Goal: Task Accomplishment & Management: Use online tool/utility

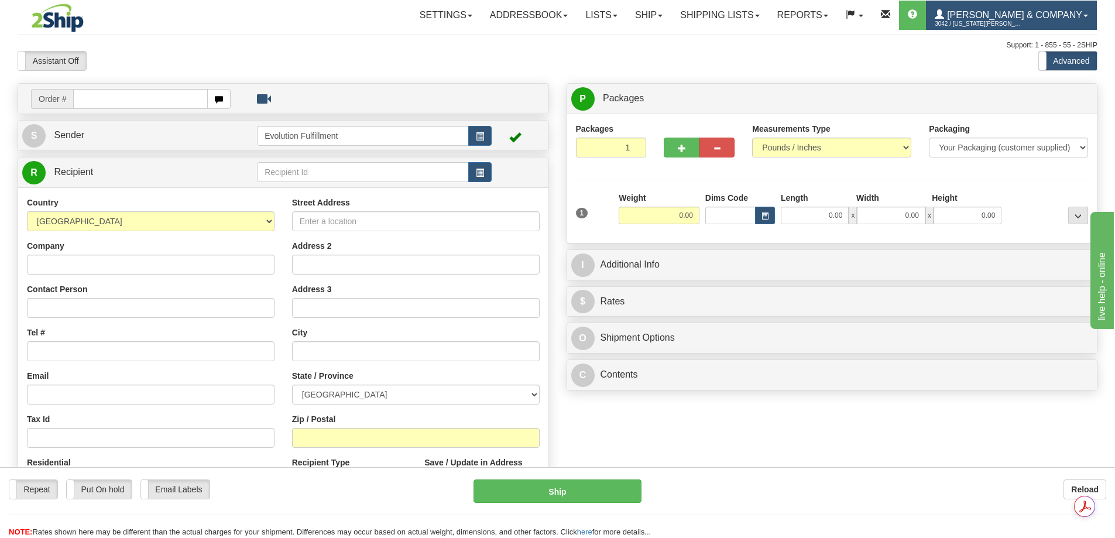
click at [1019, 18] on span "3042 / [US_STATE][PERSON_NAME]" at bounding box center [978, 24] width 88 height 12
click at [1006, 16] on span "[PERSON_NAME] & Company" at bounding box center [1013, 15] width 138 height 10
click at [671, 16] on link "Ship" at bounding box center [648, 15] width 45 height 29
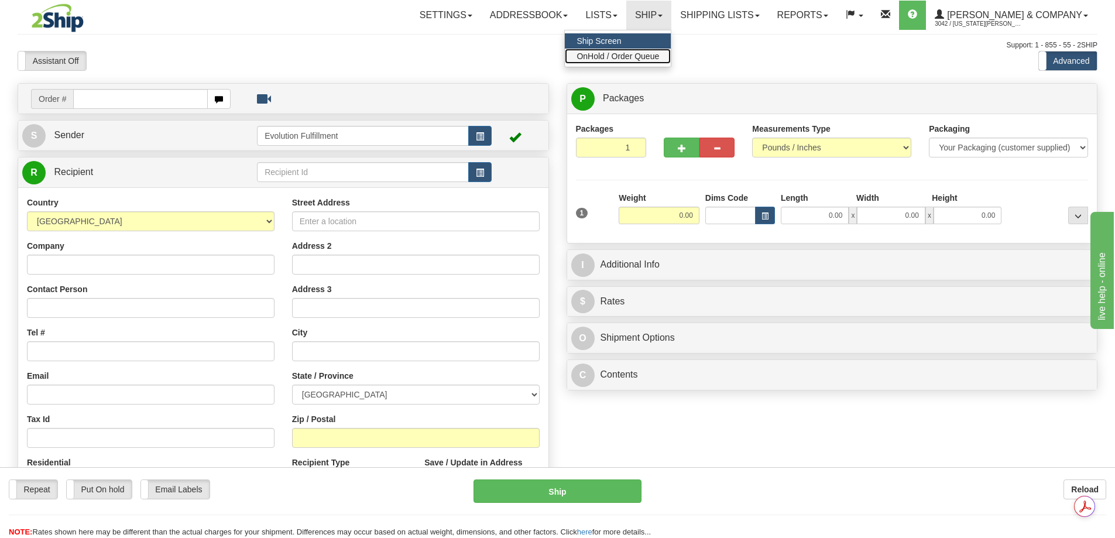
click at [662, 63] on link "OnHold / Order Queue" at bounding box center [618, 56] width 106 height 15
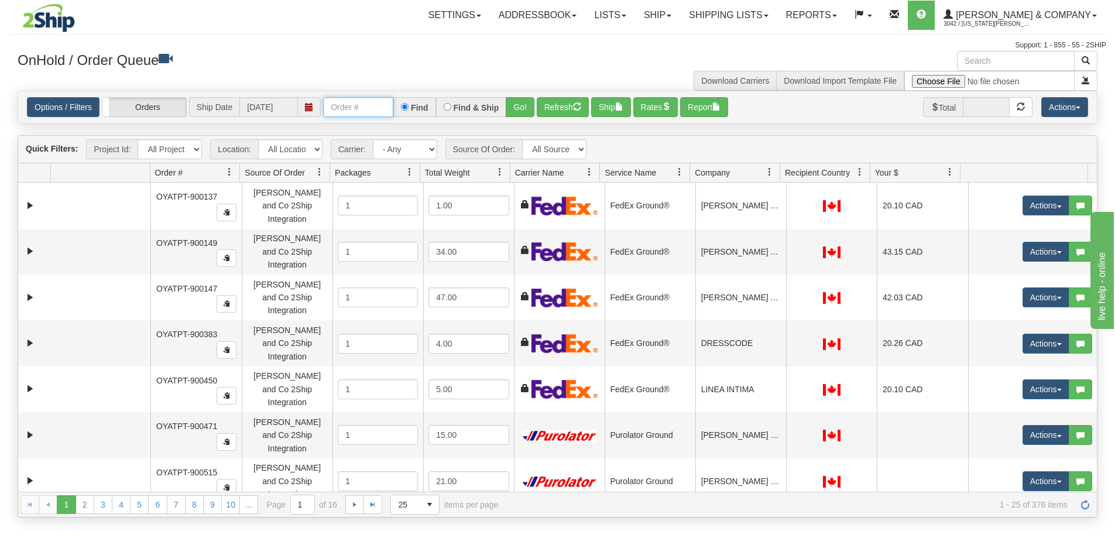
click at [378, 111] on input "text" at bounding box center [358, 107] width 70 height 20
paste input "PT-902546"
type input "PT-902546"
click at [517, 108] on button "Go!" at bounding box center [520, 107] width 29 height 20
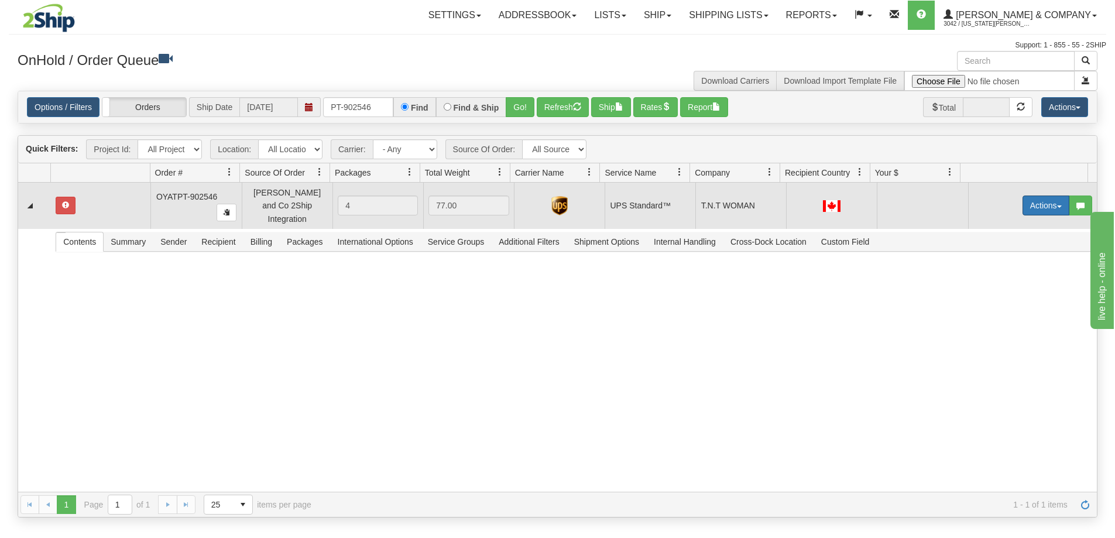
click at [1031, 202] on button "Actions" at bounding box center [1045, 205] width 47 height 20
click at [1005, 223] on link "Open" at bounding box center [1022, 227] width 94 height 15
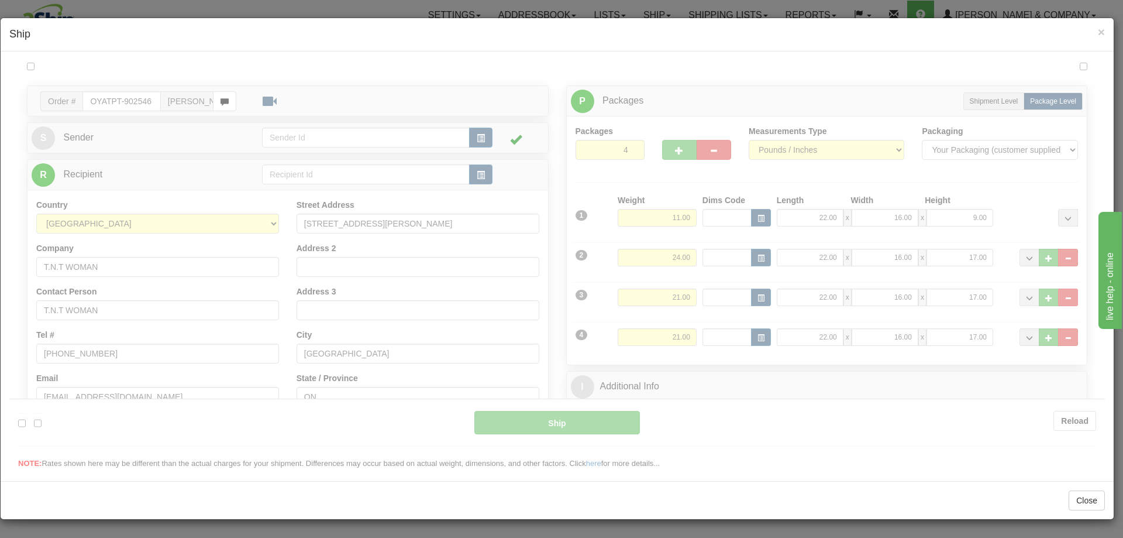
type input "11"
type input "11:38"
type input "16:00"
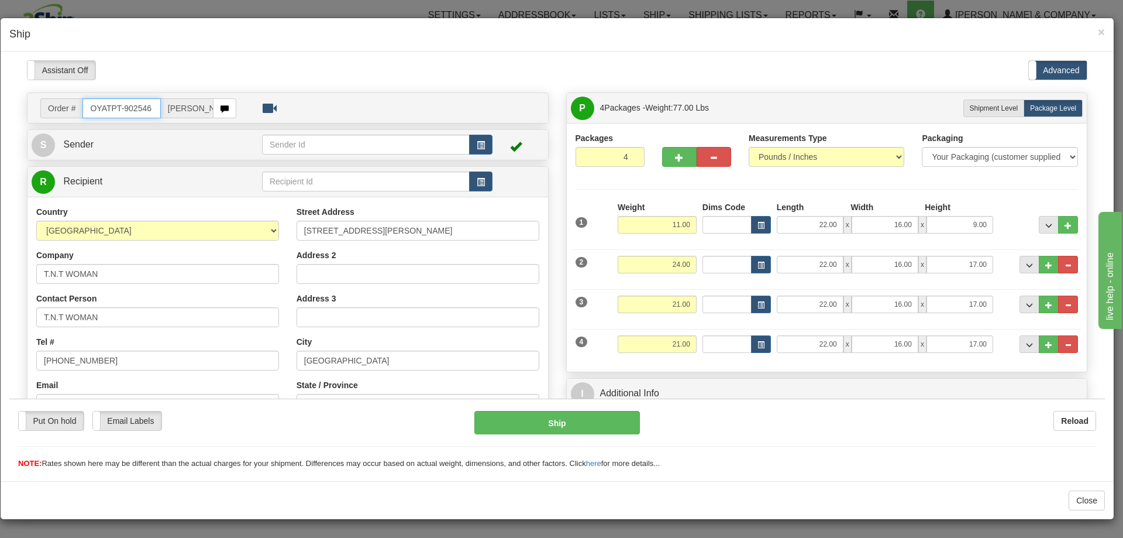
drag, startPoint x: 154, startPoint y: 108, endPoint x: 71, endPoint y: 108, distance: 83.1
click at [71, 108] on div "Order # OYATPT-902546 [PERSON_NAME] and Co 2Ship Integration" at bounding box center [138, 108] width 196 height 20
